Goal: Participate in discussion: Engage in conversation with other users on a specific topic

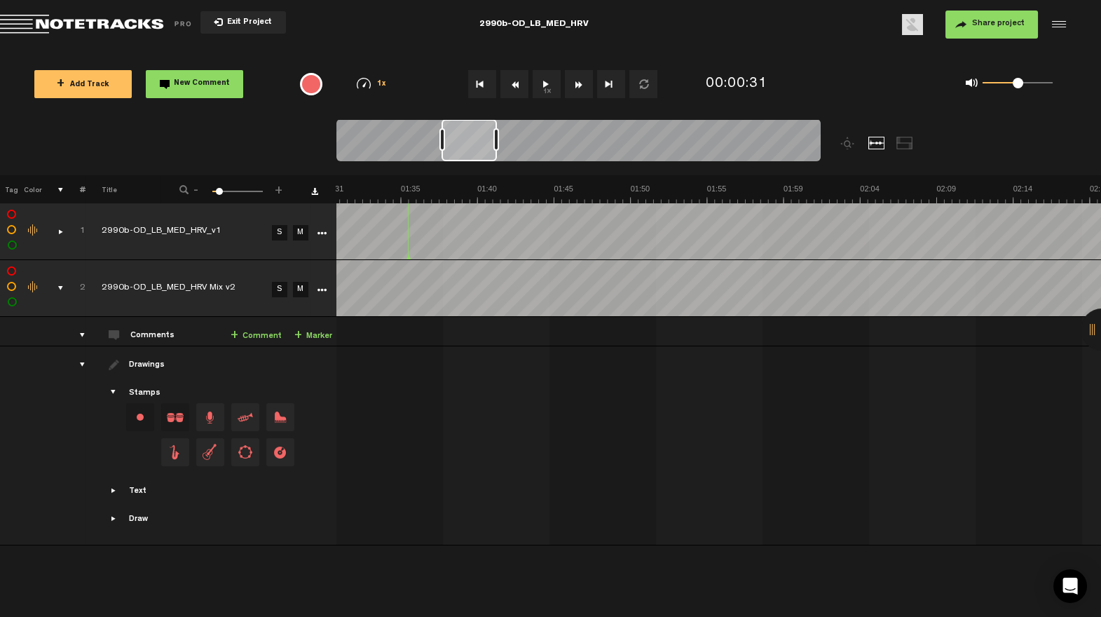
scroll to position [0, 1465]
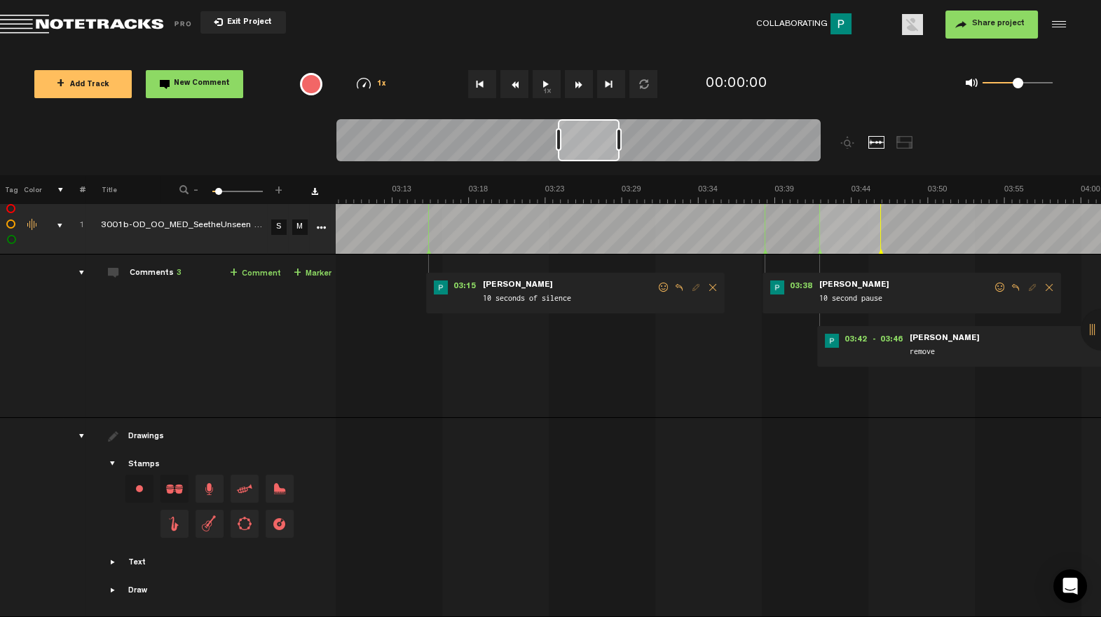
scroll to position [0, 11]
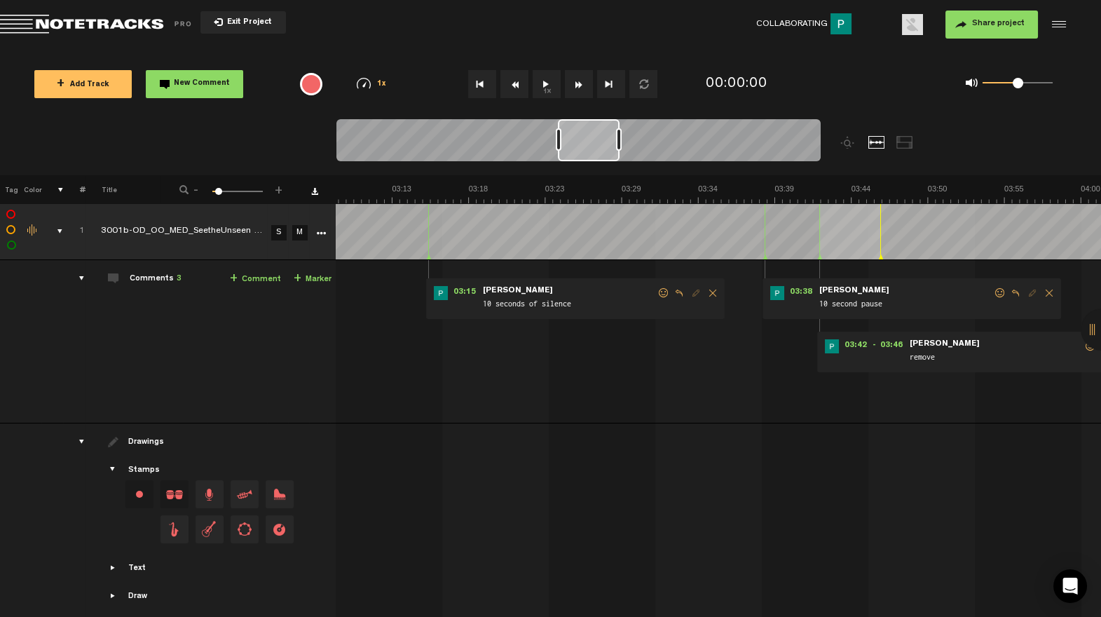
click at [217, 233] on div "Click to edit the title" at bounding box center [192, 232] width 182 height 14
type input "3001b-OD_OO_MED_SeetheUnseen Mix v1"
click at [1084, 345] on span at bounding box center [1091, 346] width 14 height 10
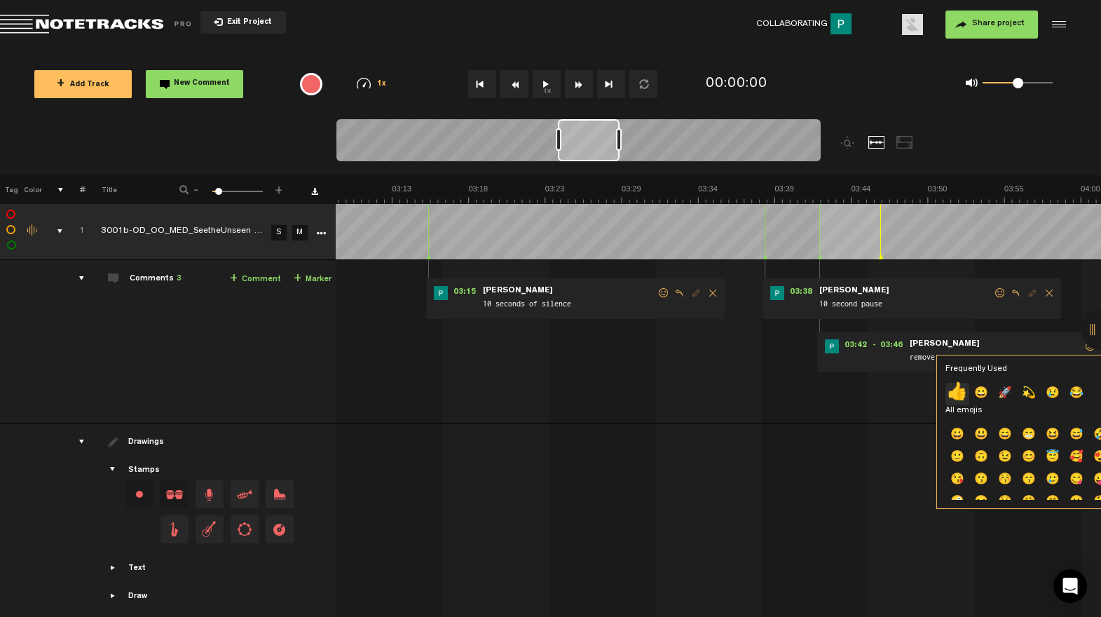
click at [956, 393] on p "👍" at bounding box center [958, 394] width 24 height 22
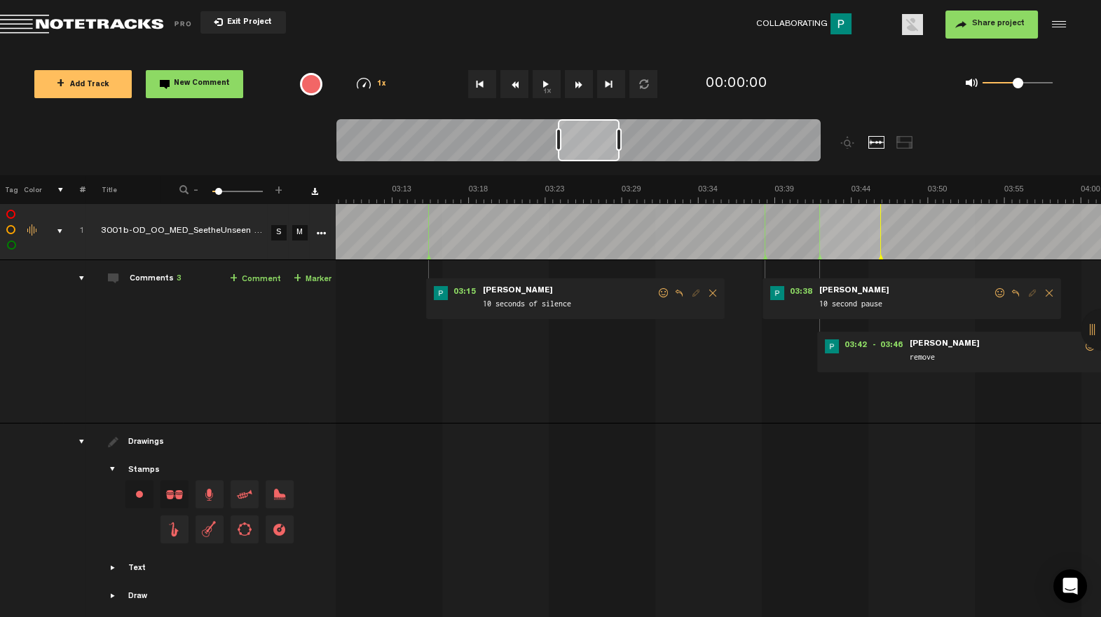
click at [993, 292] on span at bounding box center [1000, 293] width 14 height 10
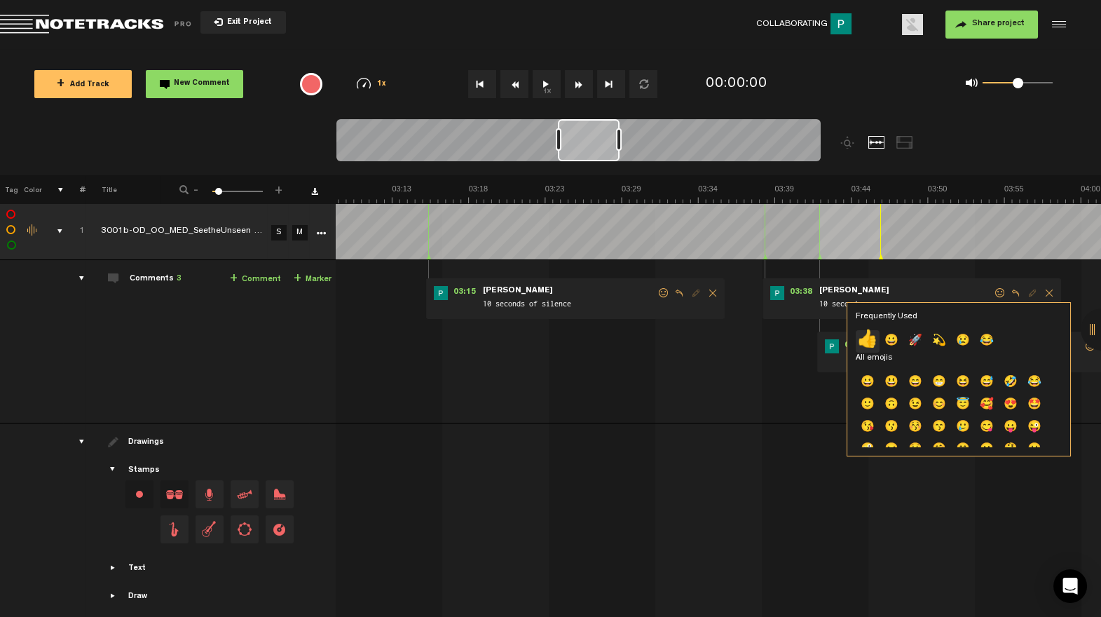
click at [864, 340] on p "👍" at bounding box center [868, 341] width 24 height 22
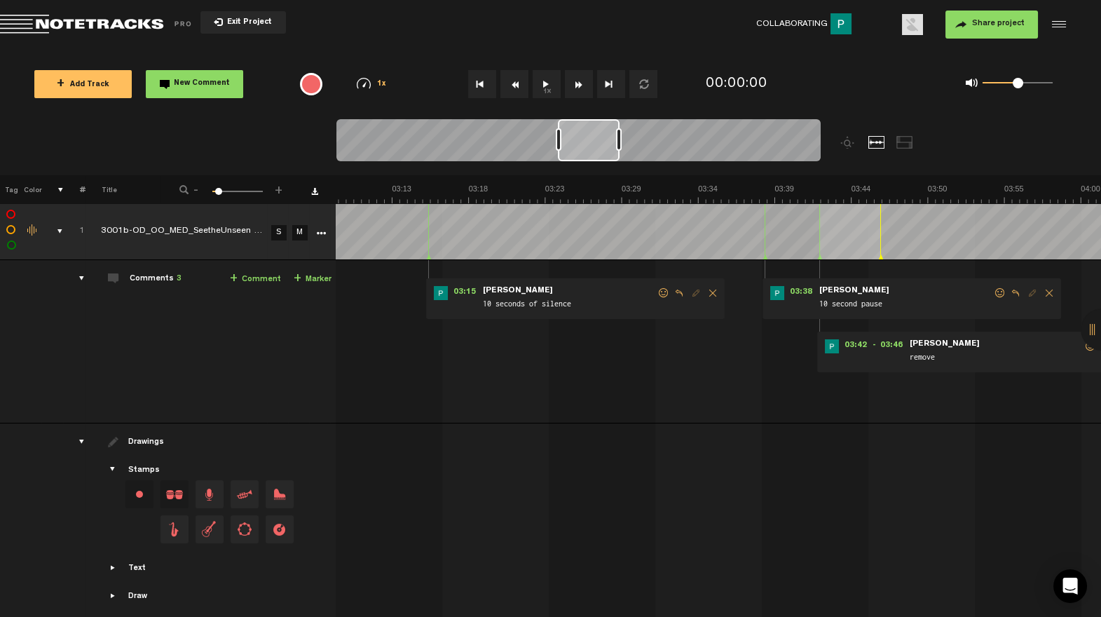
click at [657, 292] on span at bounding box center [664, 293] width 14 height 10
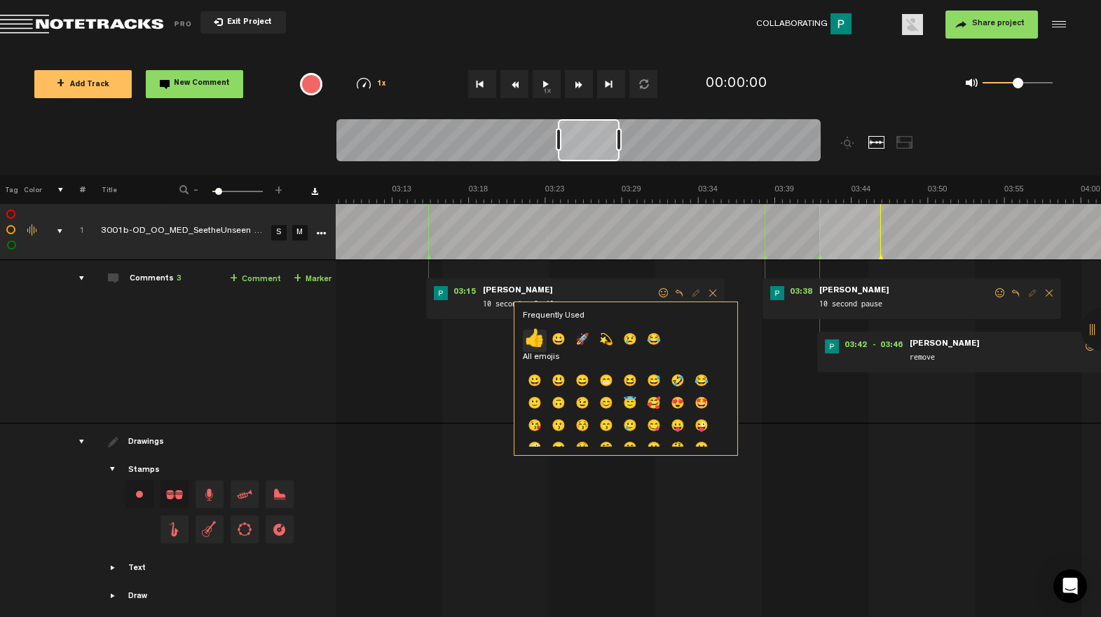
click at [541, 341] on p "👍" at bounding box center [535, 340] width 24 height 22
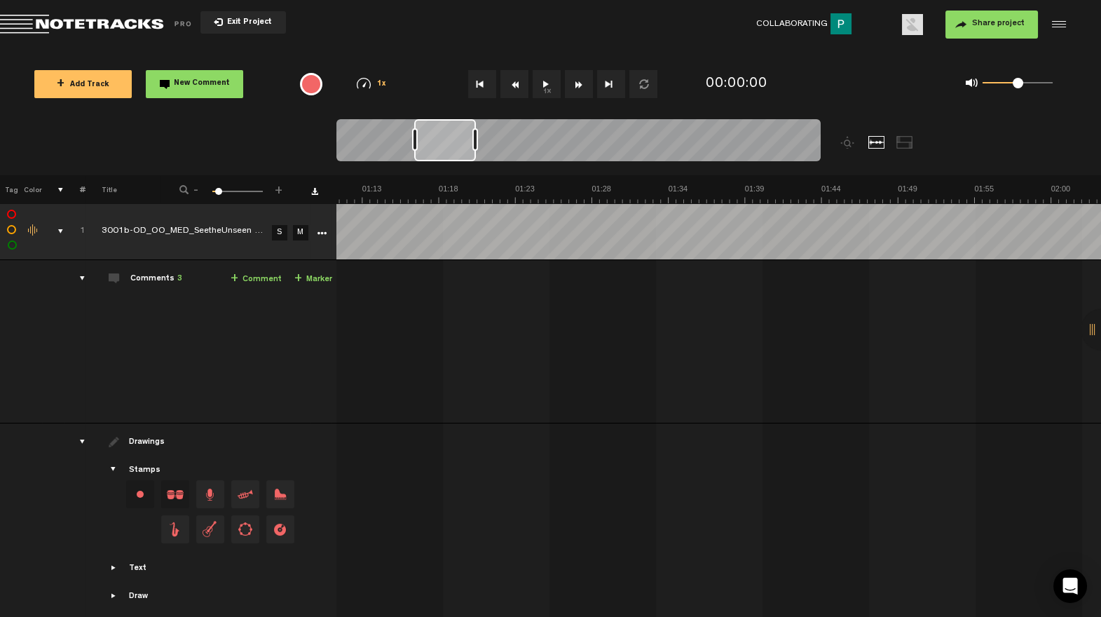
scroll to position [0, 372]
click at [56, 231] on div "comments, stamps & drawings" at bounding box center [55, 231] width 22 height 14
